Goal: Information Seeking & Learning: Learn about a topic

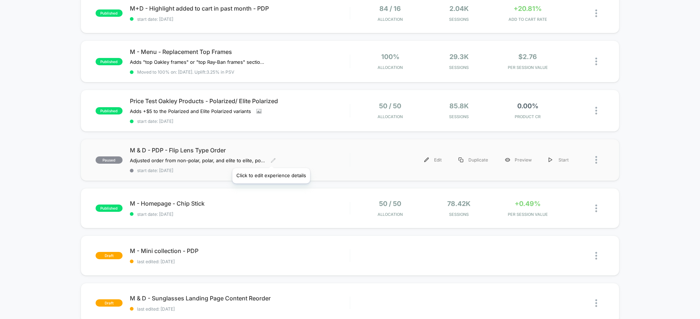
scroll to position [281, 0]
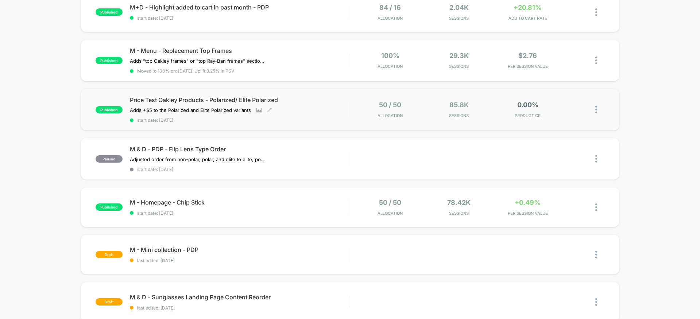
click at [319, 105] on div "Price Test Oakley Products - Polarized/ Elite Polarized Adds +$5 to the Polariz…" at bounding box center [240, 109] width 220 height 27
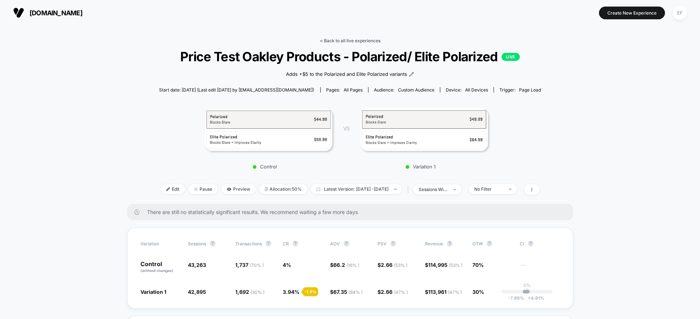
click at [358, 38] on link "< Back to all live experiences" at bounding box center [350, 40] width 61 height 5
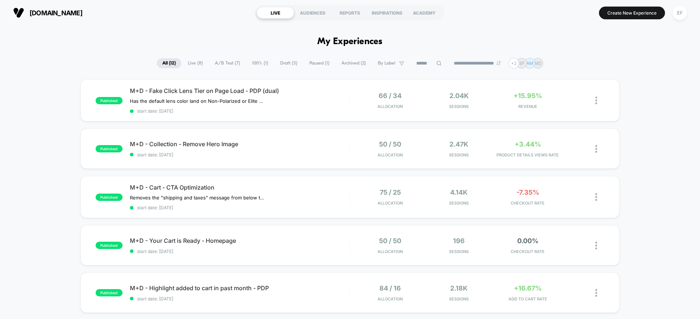
scroll to position [5, 0]
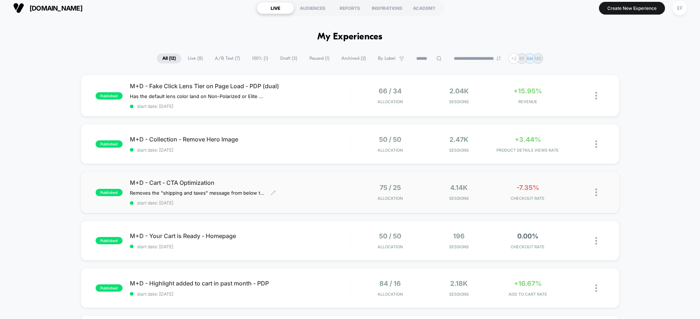
click at [196, 181] on span "M+D - Cart - CTA Optimization" at bounding box center [240, 182] width 220 height 7
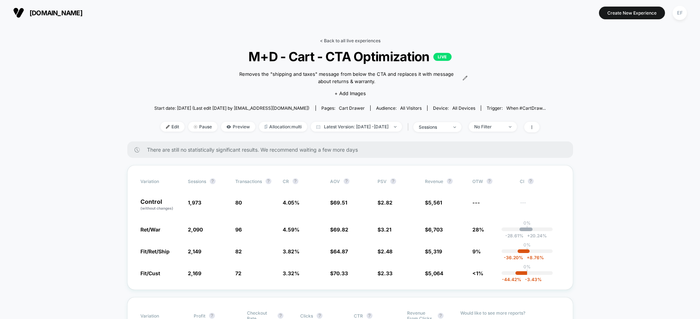
click at [352, 41] on link "< Back to all live experiences" at bounding box center [350, 40] width 61 height 5
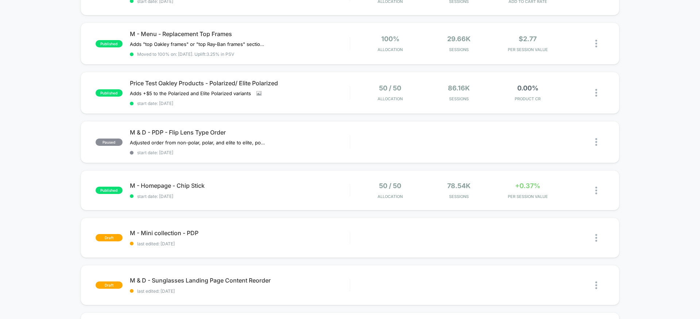
scroll to position [300, 0]
